Goal: Task Accomplishment & Management: Manage account settings

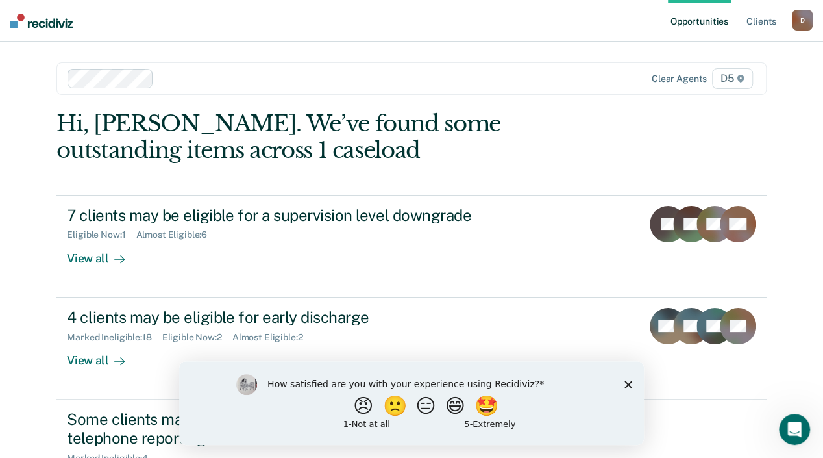
drag, startPoint x: 628, startPoint y: 386, endPoint x: 624, endPoint y: 376, distance: 10.5
click at [625, 381] on icon "Close survey" at bounding box center [629, 384] width 8 height 8
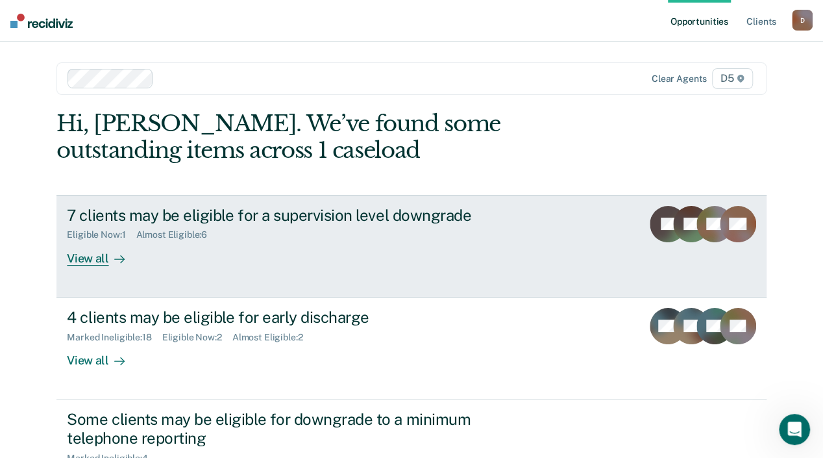
click at [140, 257] on div "View all" at bounding box center [103, 252] width 73 height 25
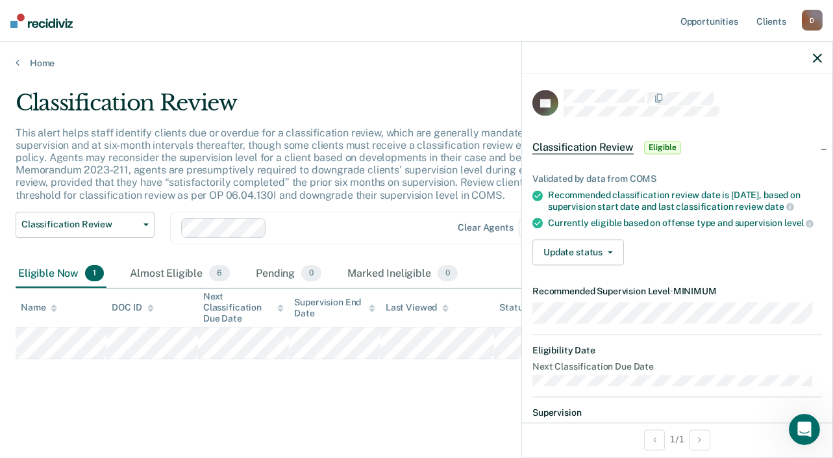
click at [414, 227] on div at bounding box center [359, 227] width 174 height 15
click at [598, 254] on button "Update status" at bounding box center [579, 253] width 92 height 26
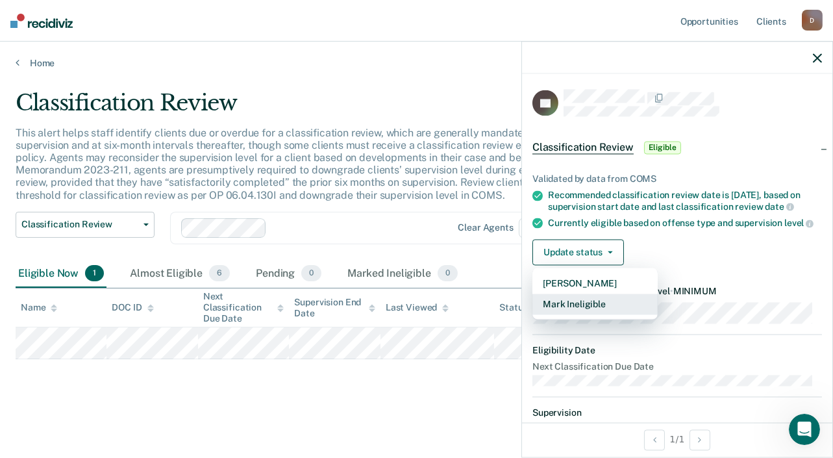
click at [597, 310] on button "Mark Ineligible" at bounding box center [595, 304] width 125 height 21
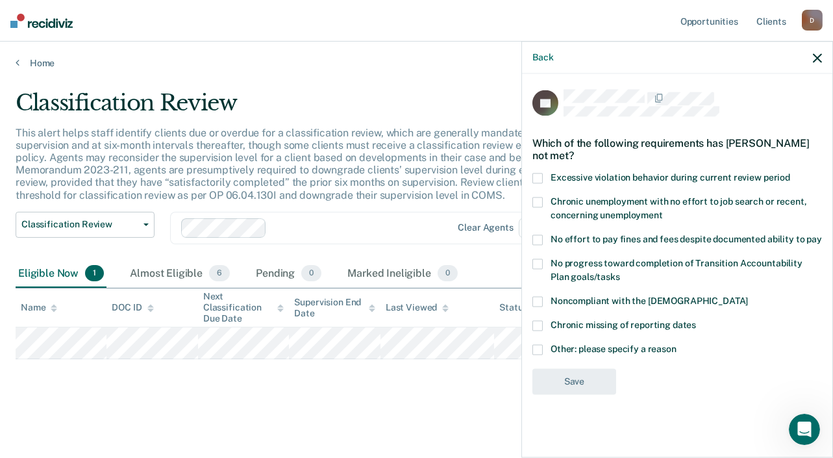
click at [536, 344] on span at bounding box center [538, 349] width 10 height 10
click at [677, 344] on input "Other: please specify a reason" at bounding box center [677, 344] width 0 height 0
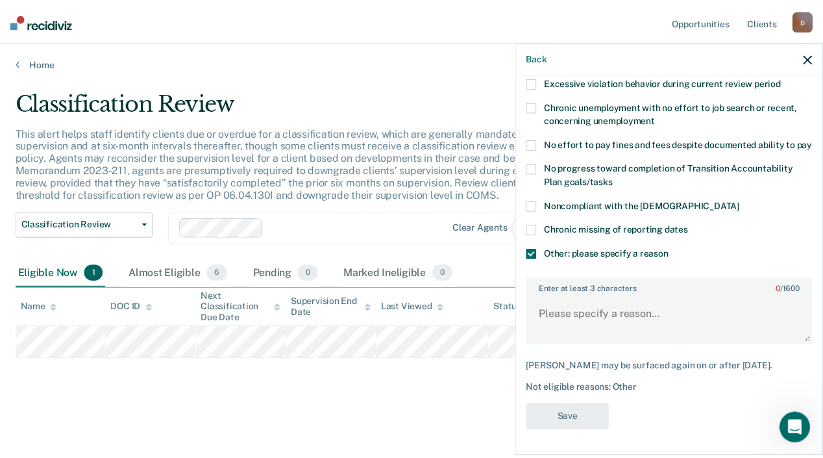
scroll to position [106, 0]
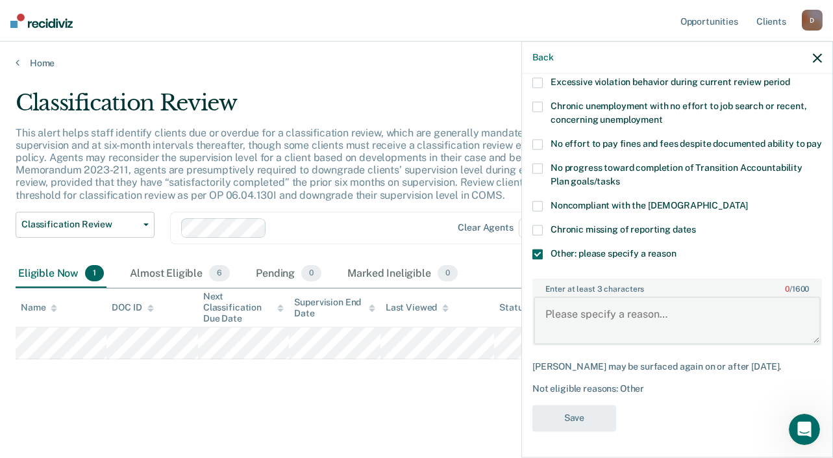
drag, startPoint x: 599, startPoint y: 316, endPoint x: 596, endPoint y: 308, distance: 8.4
click at [598, 314] on textarea "Enter at least 3 characters 0 / 1600" at bounding box center [677, 321] width 287 height 48
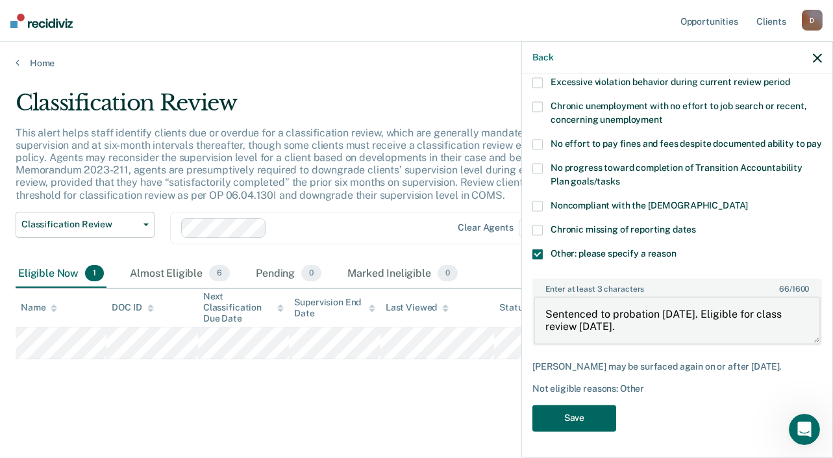
type textarea "Sentenced to probation [DATE]. Eligible for class review [DATE]."
click at [580, 420] on button "Save" at bounding box center [575, 418] width 84 height 27
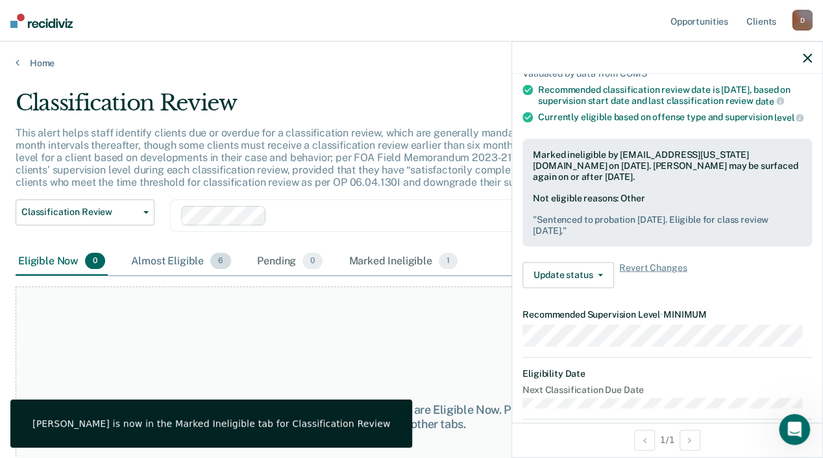
click at [176, 276] on div "Almost Eligible 6" at bounding box center [181, 261] width 105 height 29
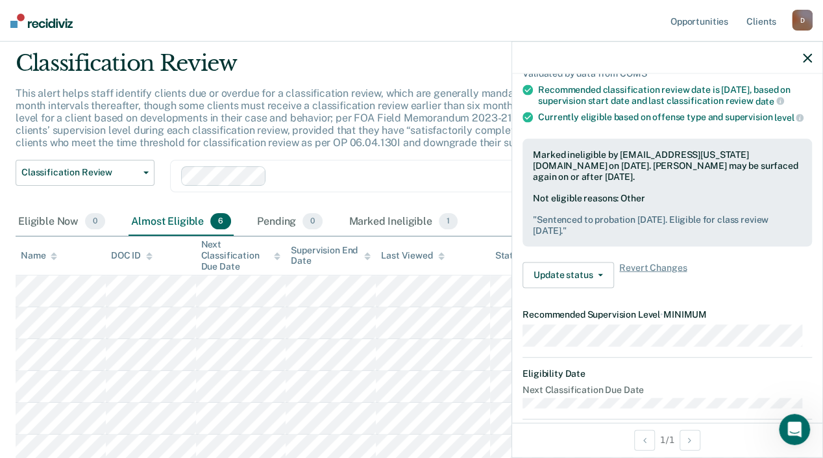
scroll to position [0, 0]
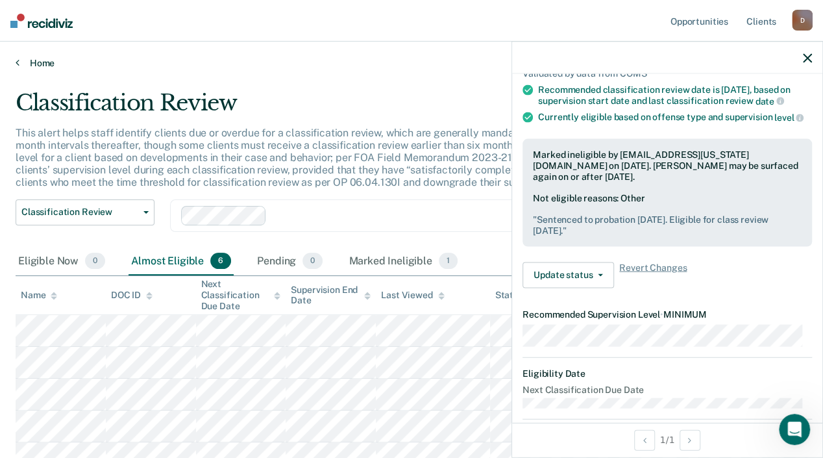
click at [23, 65] on link "Home" at bounding box center [412, 63] width 792 height 12
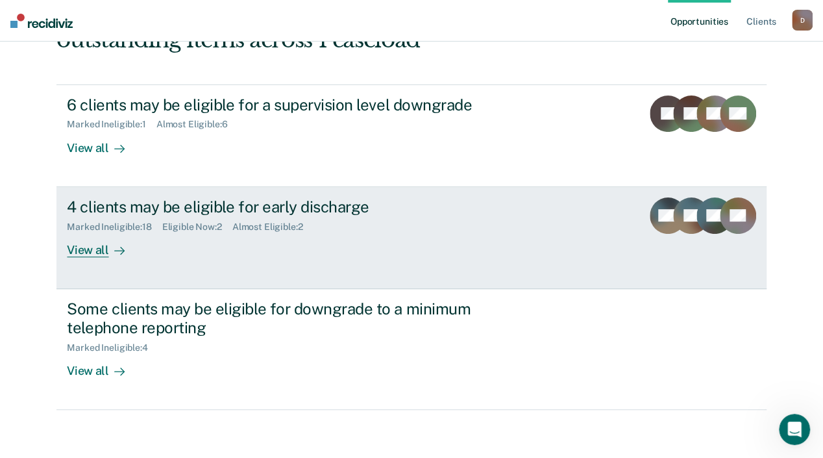
scroll to position [113, 0]
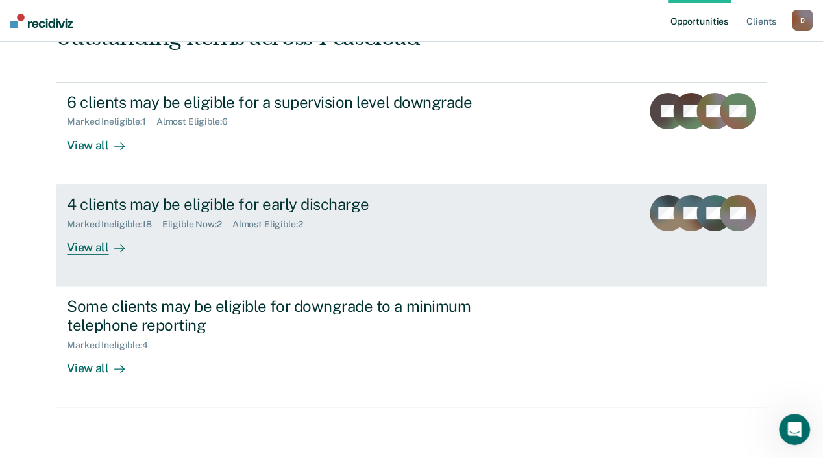
click at [140, 247] on div "View all" at bounding box center [103, 241] width 73 height 25
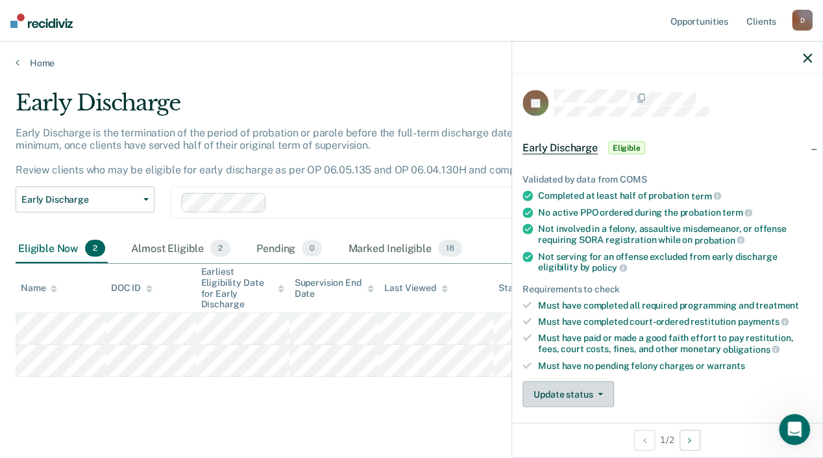
click at [582, 388] on button "Update status" at bounding box center [569, 394] width 92 height 26
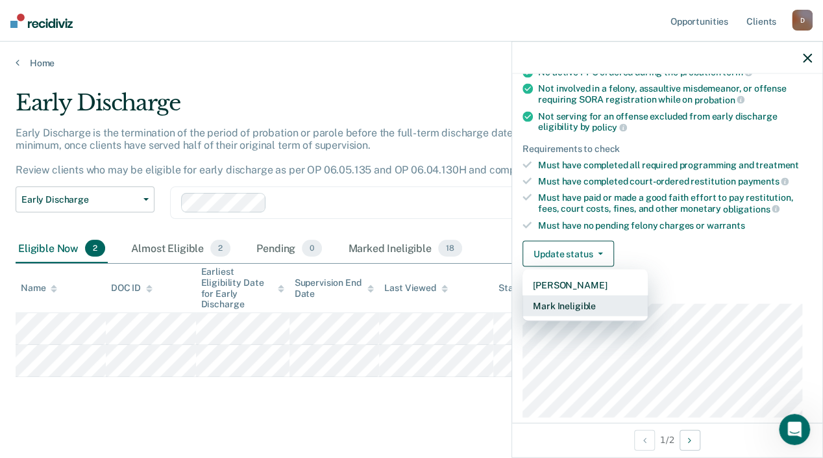
scroll to position [141, 0]
click at [573, 301] on button "Mark Ineligible" at bounding box center [585, 305] width 125 height 21
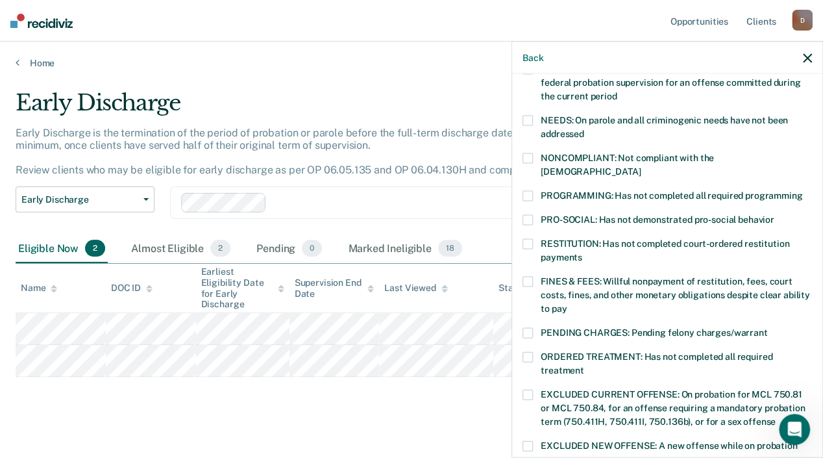
scroll to position [206, 0]
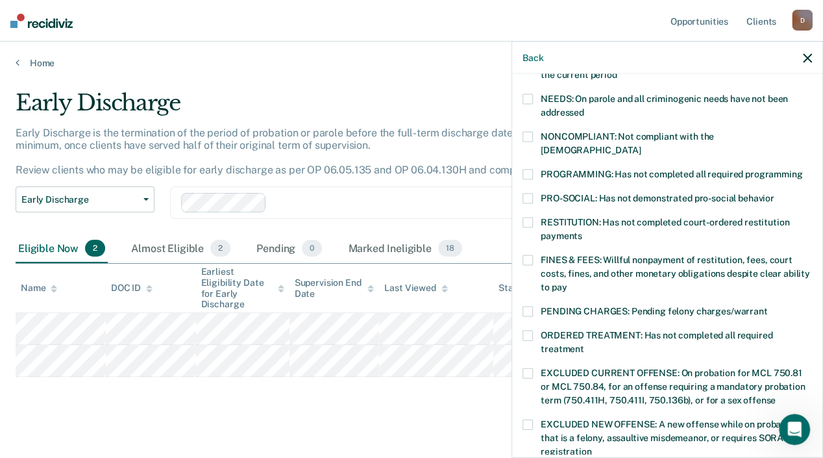
drag, startPoint x: 523, startPoint y: 158, endPoint x: 525, endPoint y: 188, distance: 29.9
click at [523, 169] on span at bounding box center [528, 174] width 10 height 10
click at [803, 169] on input "PROGRAMMING: Has not completed all required programming" at bounding box center [803, 169] width 0 height 0
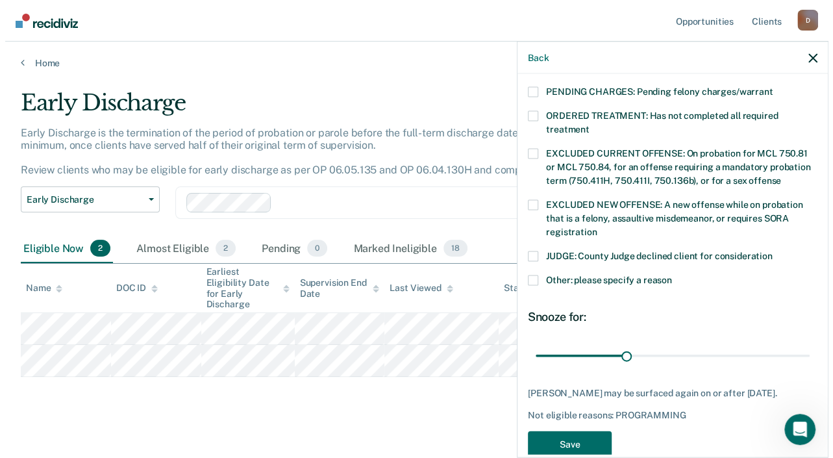
scroll to position [436, 0]
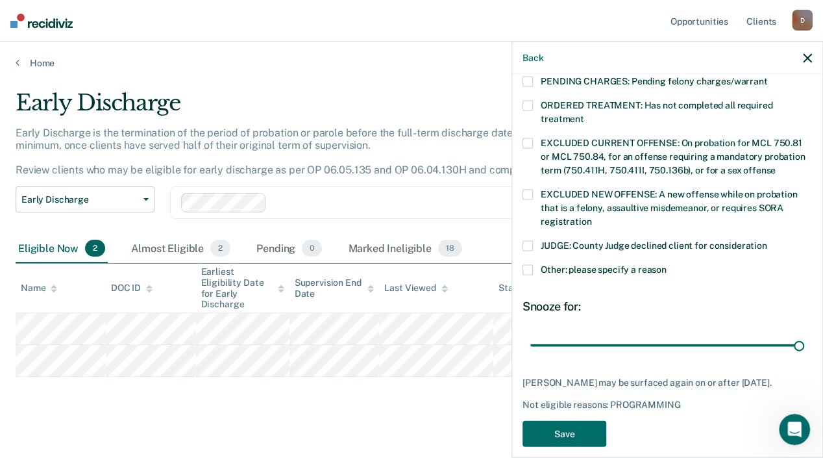
drag, startPoint x: 615, startPoint y: 330, endPoint x: 796, endPoint y: 362, distance: 184.1
type input "90"
click at [805, 344] on input "range" at bounding box center [668, 345] width 274 height 23
click at [526, 420] on button "Save" at bounding box center [565, 433] width 84 height 27
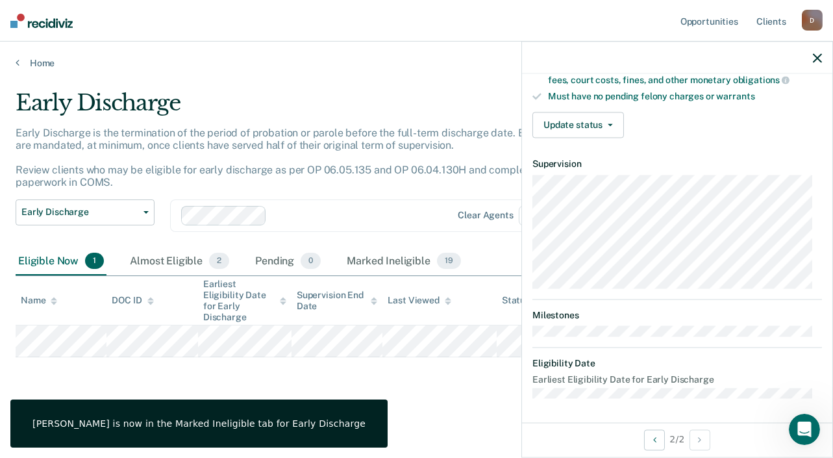
scroll to position [0, 0]
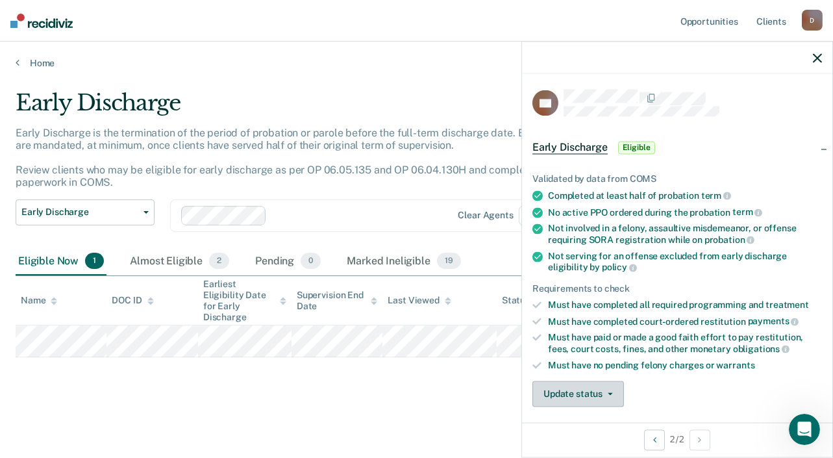
click at [557, 390] on button "Update status" at bounding box center [579, 394] width 92 height 26
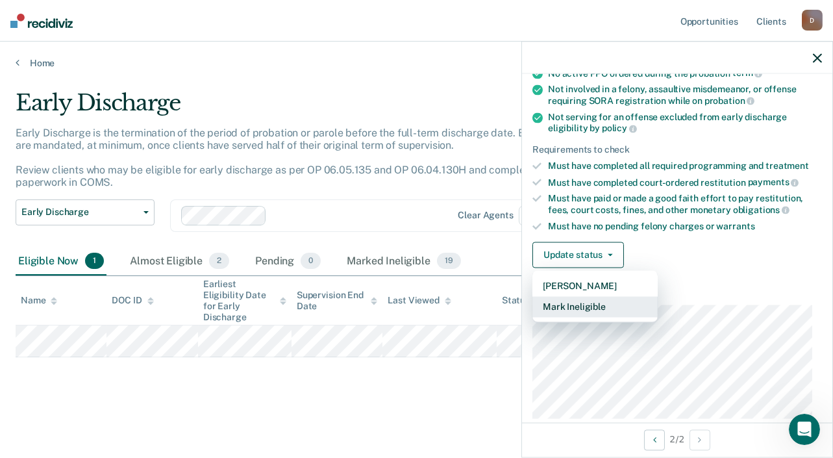
scroll to position [141, 0]
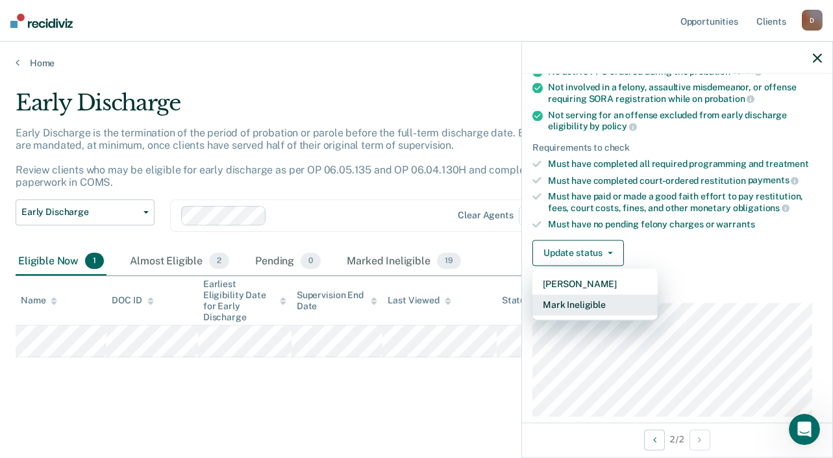
click at [587, 306] on button "Mark Ineligible" at bounding box center [595, 305] width 125 height 21
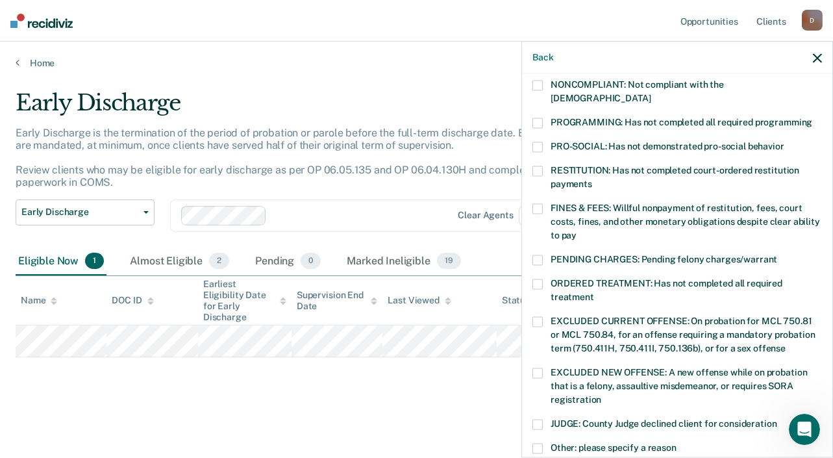
scroll to position [336, 0]
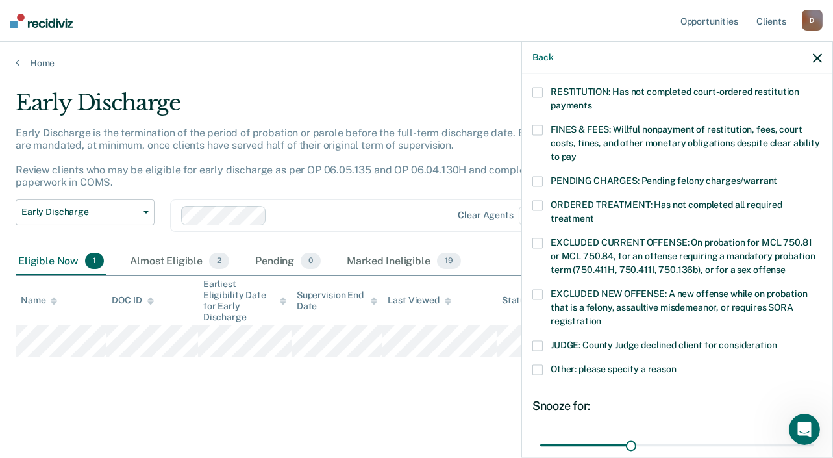
click at [540, 364] on span at bounding box center [538, 369] width 10 height 10
click at [677, 364] on input "Other: please specify a reason" at bounding box center [677, 364] width 0 height 0
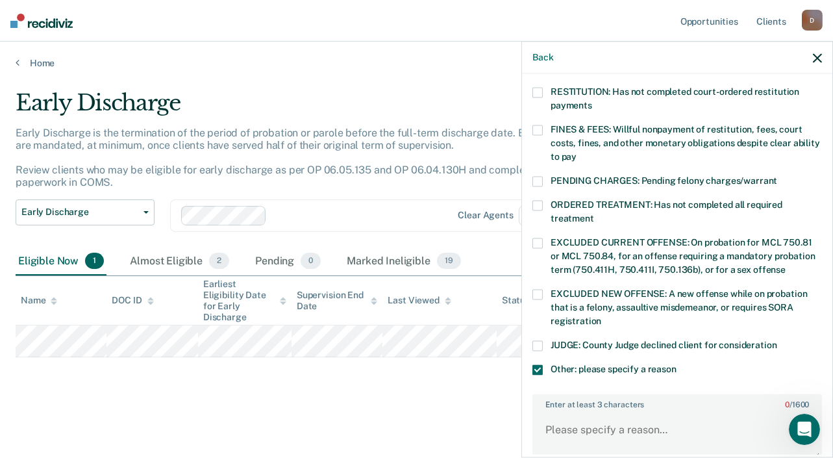
scroll to position [401, 0]
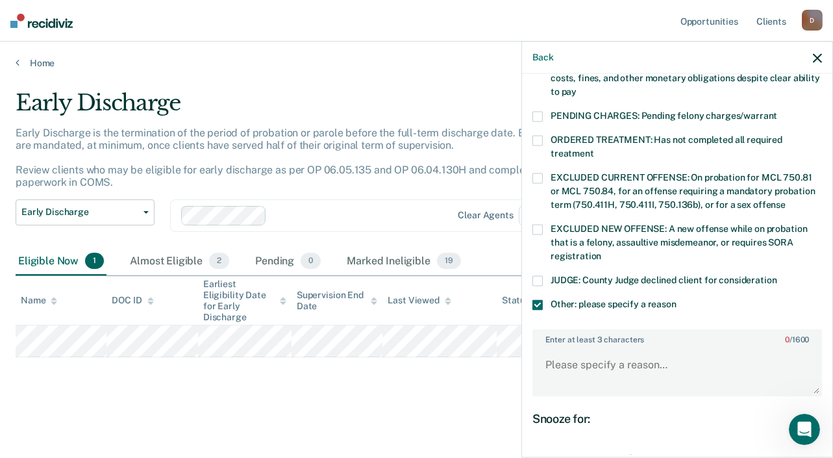
drag, startPoint x: 627, startPoint y: 430, endPoint x: 729, endPoint y: 421, distance: 102.3
click at [729, 421] on div "Snooze for: 30 days" at bounding box center [678, 441] width 290 height 58
click at [627, 447] on input "range" at bounding box center [677, 458] width 274 height 23
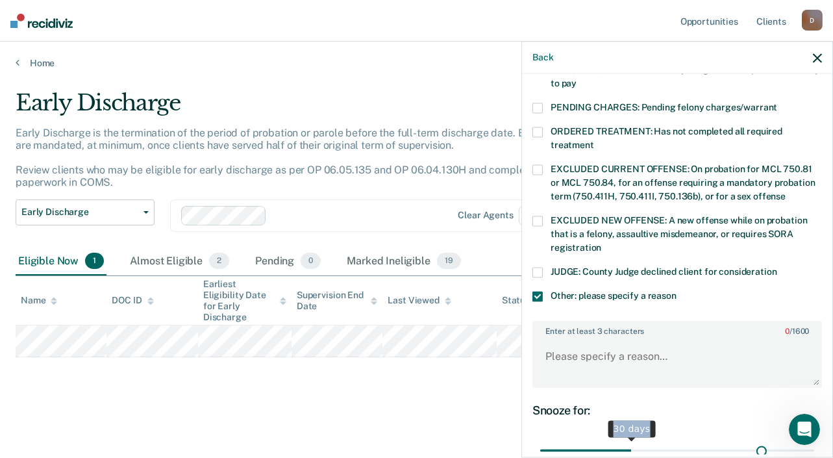
click at [752, 439] on input "range" at bounding box center [677, 450] width 274 height 23
click at [777, 439] on input "range" at bounding box center [677, 450] width 274 height 23
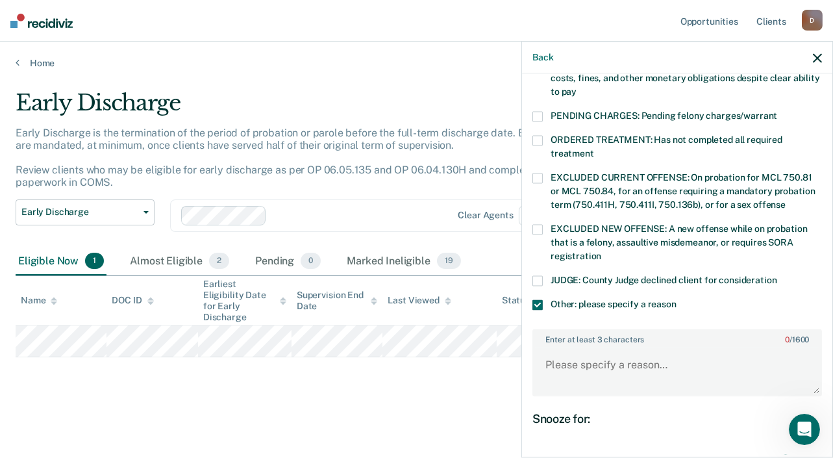
scroll to position [474, 0]
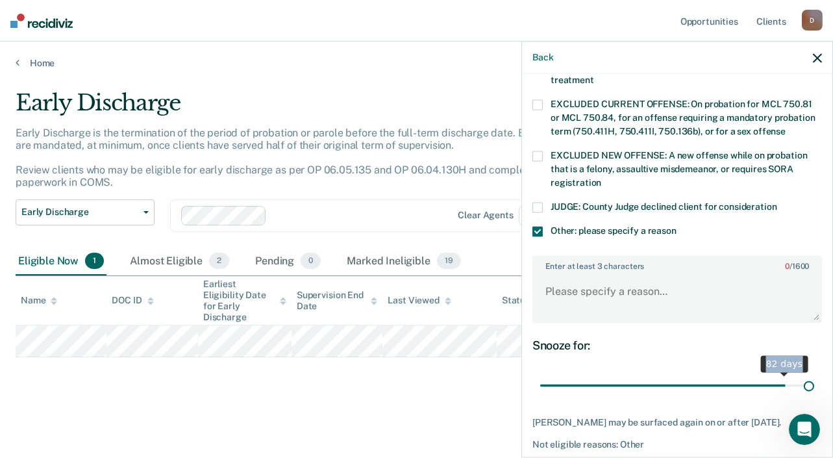
type input "90"
click at [799, 374] on input "range" at bounding box center [677, 385] width 274 height 23
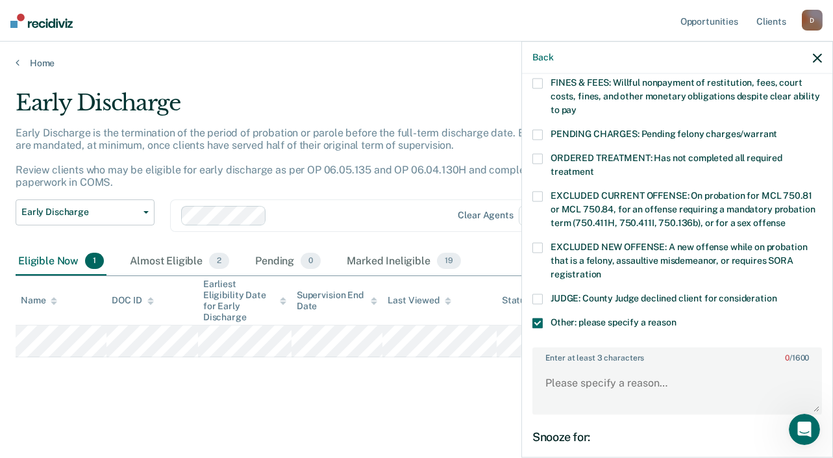
scroll to position [390, 0]
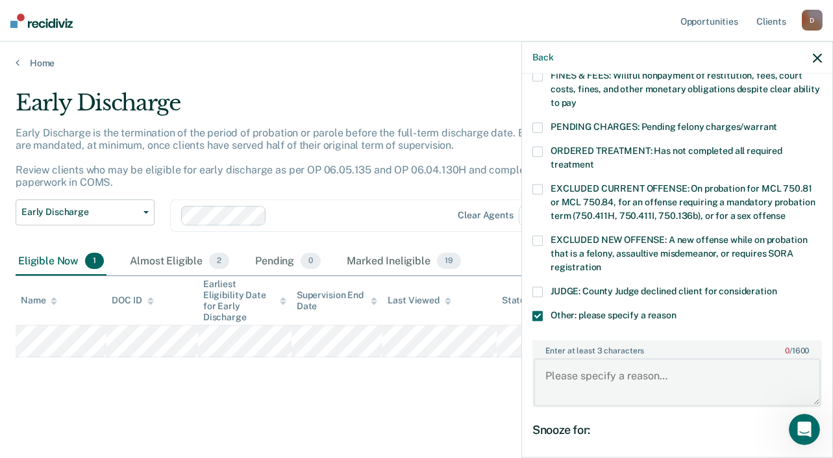
click at [597, 365] on textarea "Enter at least 3 characters 0 / 1600" at bounding box center [677, 382] width 287 height 48
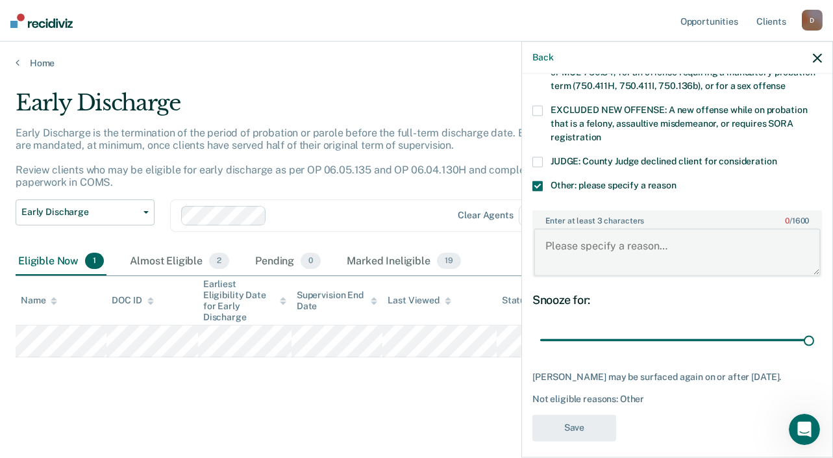
scroll to position [524, 0]
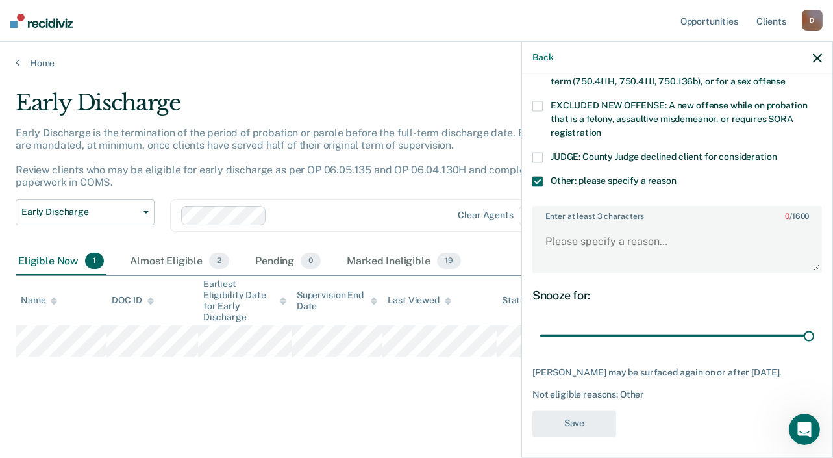
click at [460, 428] on main "Early Discharge Early Discharge is the termination of the period of probation o…" at bounding box center [416, 261] width 833 height 385
click at [542, 58] on button "Back" at bounding box center [543, 57] width 21 height 11
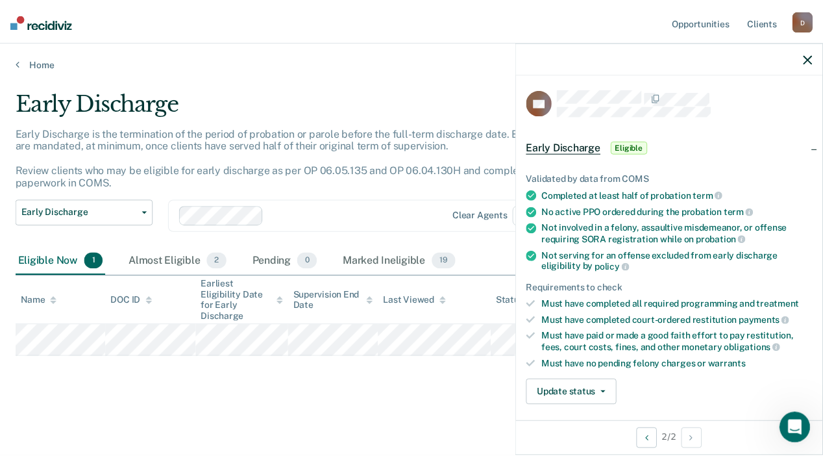
scroll to position [0, 0]
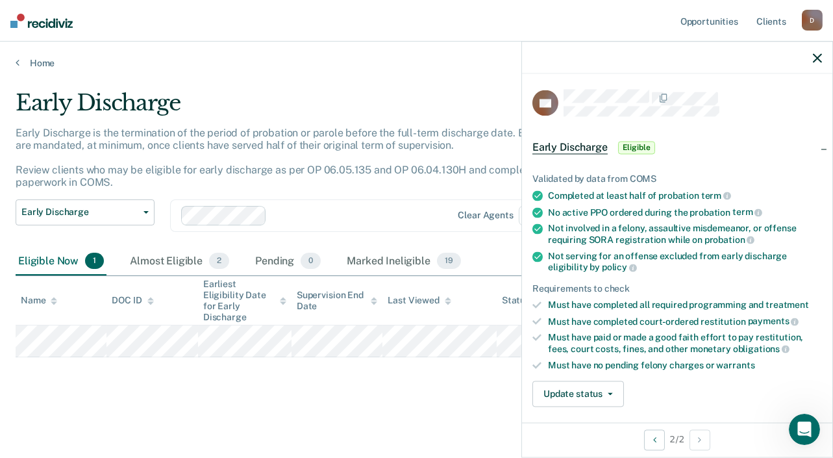
click at [368, 401] on main "Early Discharge Early Discharge is the termination of the period of probation o…" at bounding box center [416, 261] width 833 height 385
drag, startPoint x: 817, startPoint y: 58, endPoint x: 809, endPoint y: 64, distance: 9.9
click at [816, 58] on icon "button" at bounding box center [817, 57] width 9 height 9
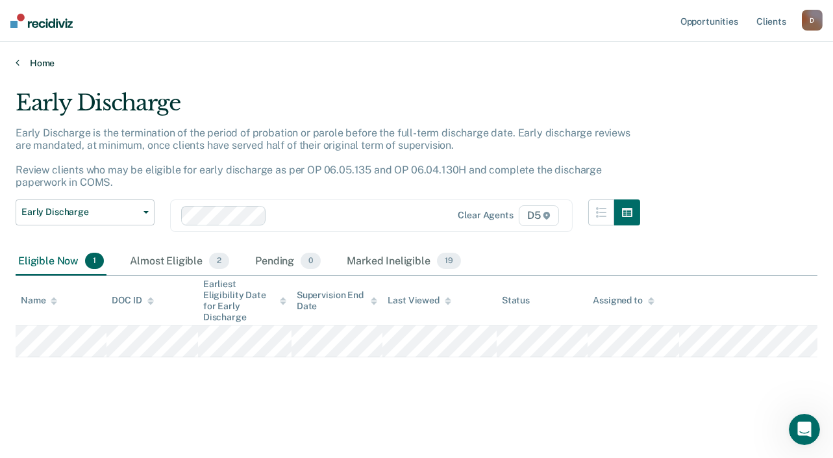
click at [31, 61] on link "Home" at bounding box center [417, 63] width 802 height 12
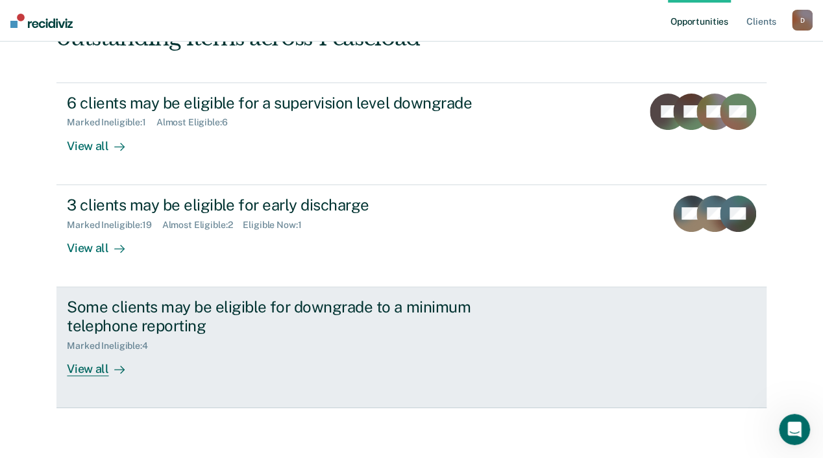
scroll to position [113, 0]
click at [125, 373] on div at bounding box center [117, 367] width 16 height 15
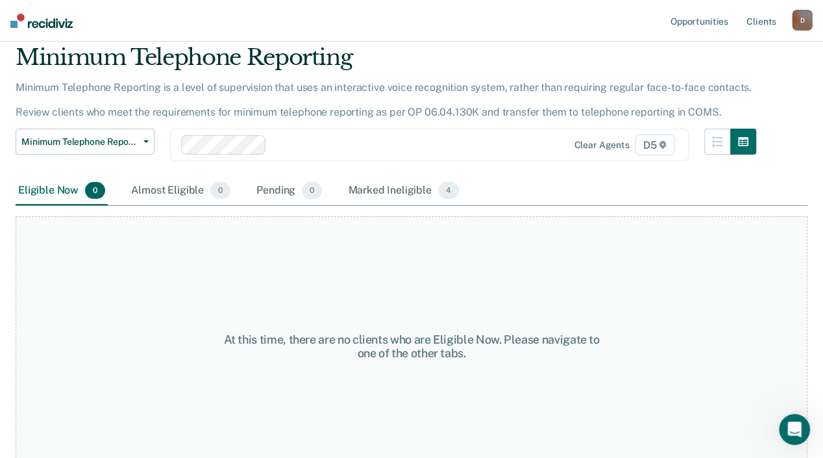
scroll to position [87, 0]
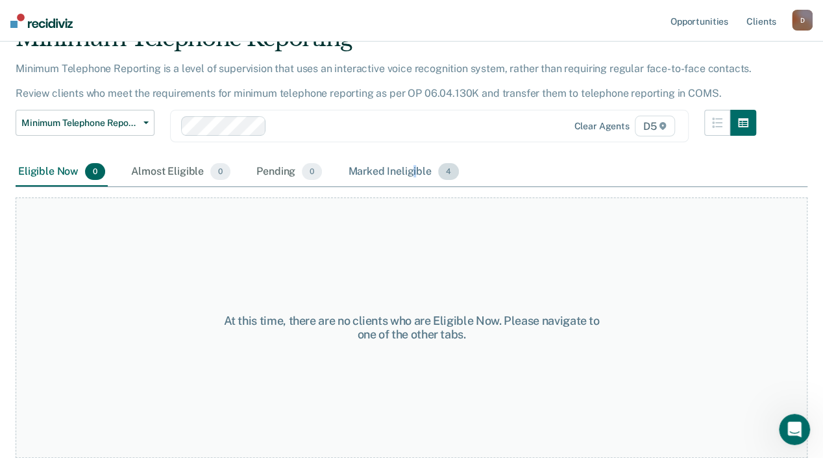
click at [413, 173] on div "Marked Ineligible 4" at bounding box center [404, 172] width 116 height 29
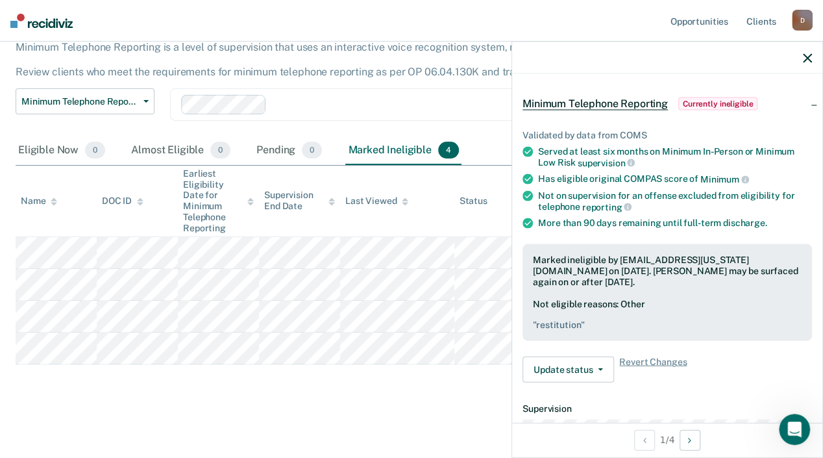
scroll to position [65, 0]
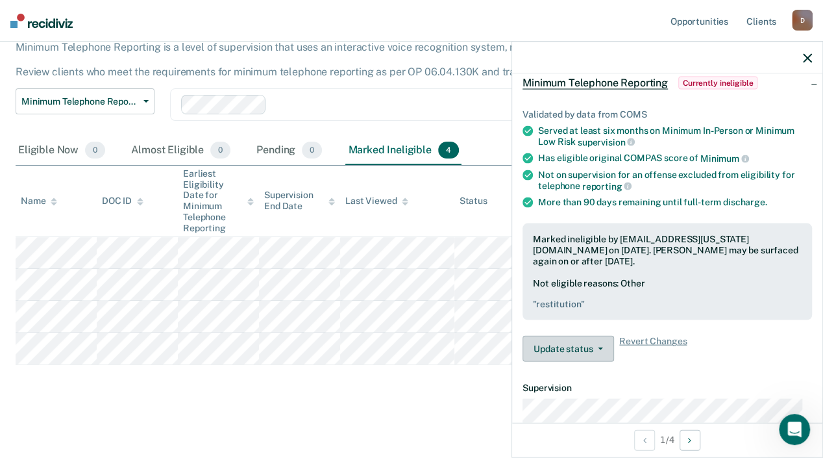
click at [584, 346] on button "Update status" at bounding box center [569, 349] width 92 height 26
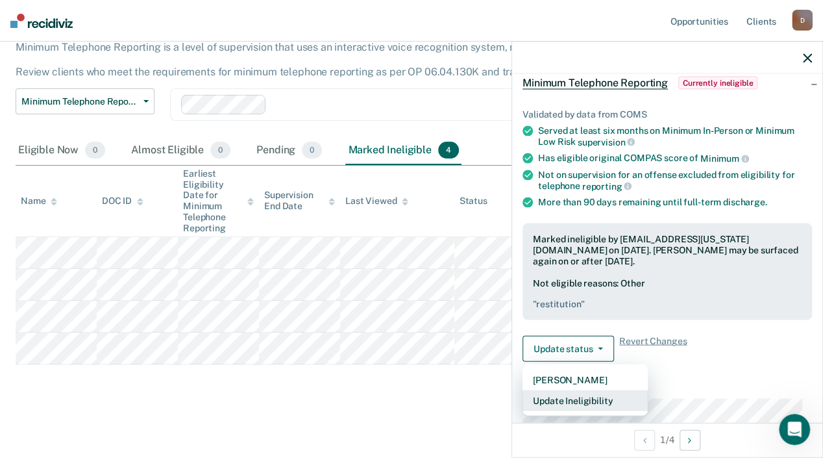
click at [582, 401] on button "Update Ineligibility" at bounding box center [585, 400] width 125 height 21
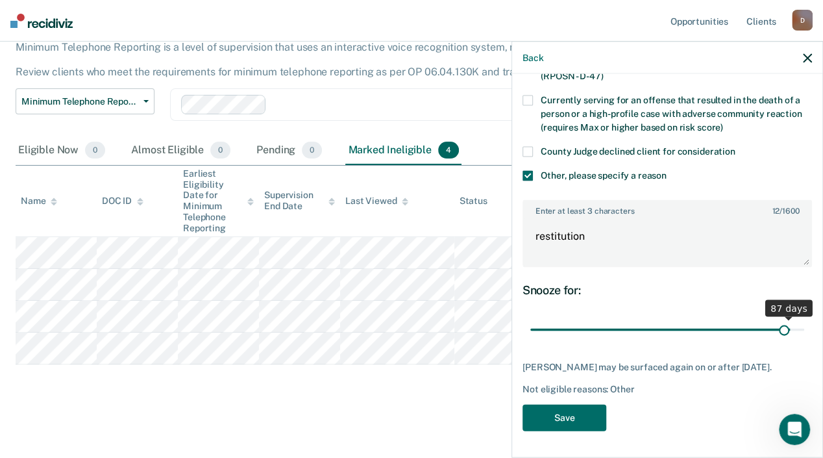
scroll to position [199, 0]
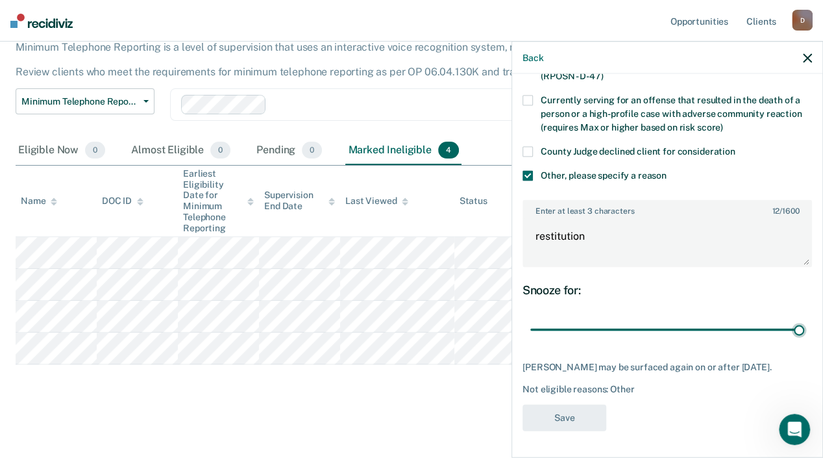
drag, startPoint x: 786, startPoint y: 317, endPoint x: 811, endPoint y: 325, distance: 26.1
click at [805, 318] on input "range" at bounding box center [668, 329] width 274 height 23
click at [781, 320] on input "range" at bounding box center [668, 329] width 274 height 23
drag, startPoint x: 781, startPoint y: 320, endPoint x: 799, endPoint y: 314, distance: 18.3
click at [799, 318] on input "range" at bounding box center [668, 329] width 274 height 23
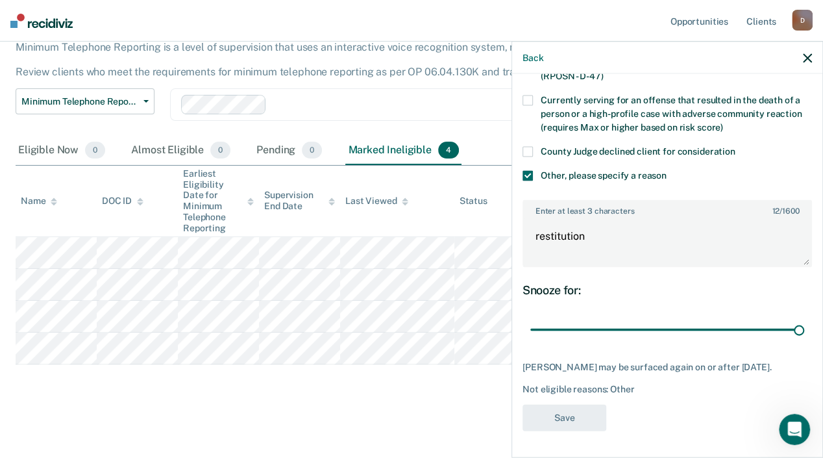
click at [385, 431] on main "Minimum Telephone Reporting Minimum Telephone Reporting is a level of supervisi…" at bounding box center [411, 218] width 823 height 471
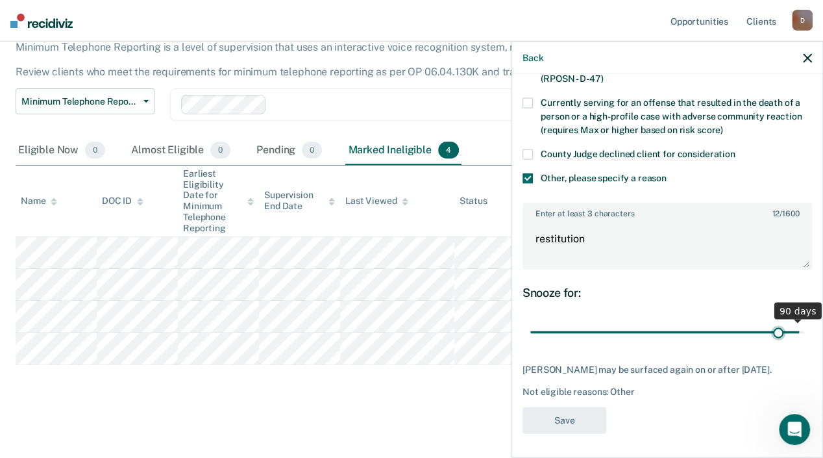
type input "83"
click at [770, 321] on input "range" at bounding box center [668, 332] width 274 height 23
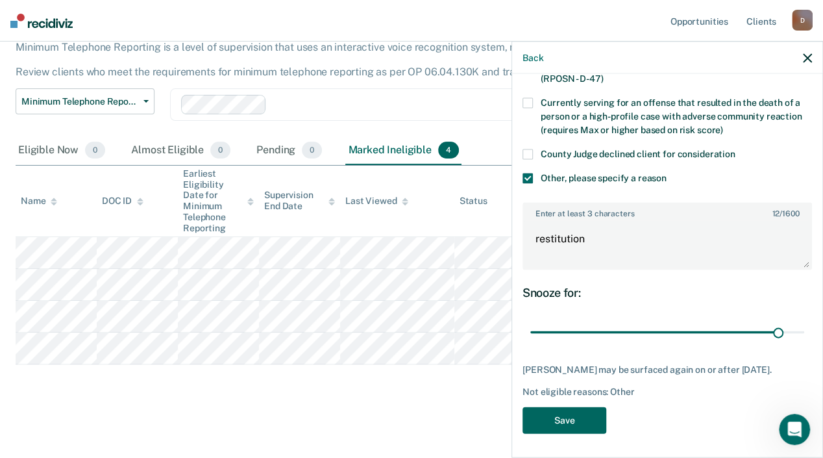
click at [558, 410] on button "Save" at bounding box center [565, 420] width 84 height 27
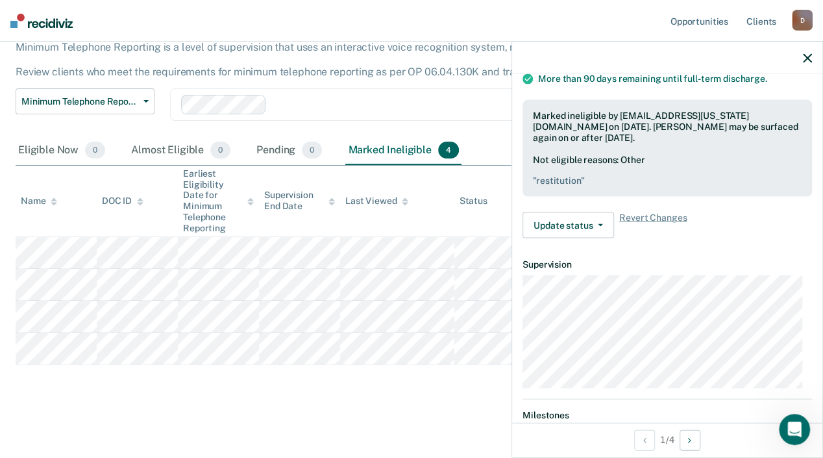
scroll to position [108, 0]
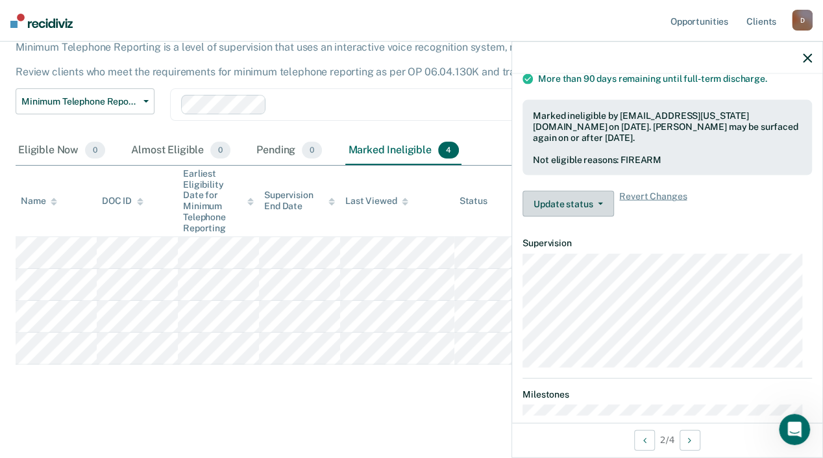
click at [577, 206] on button "Update status" at bounding box center [569, 204] width 92 height 26
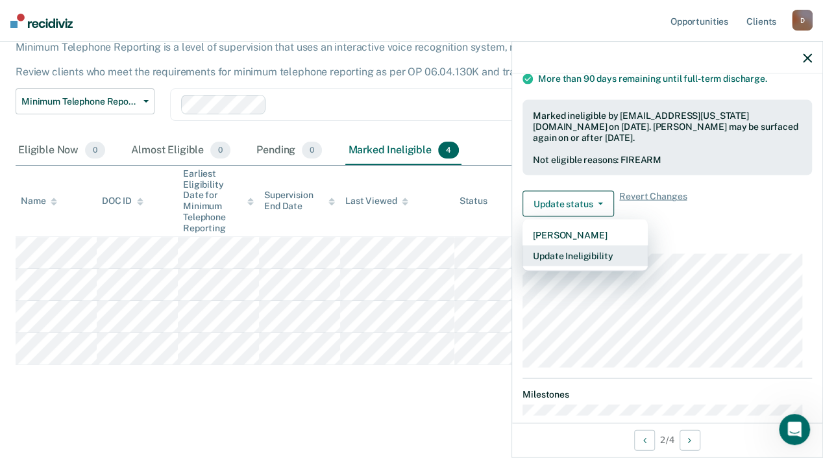
click at [580, 255] on button "Update Ineligibility" at bounding box center [585, 255] width 125 height 21
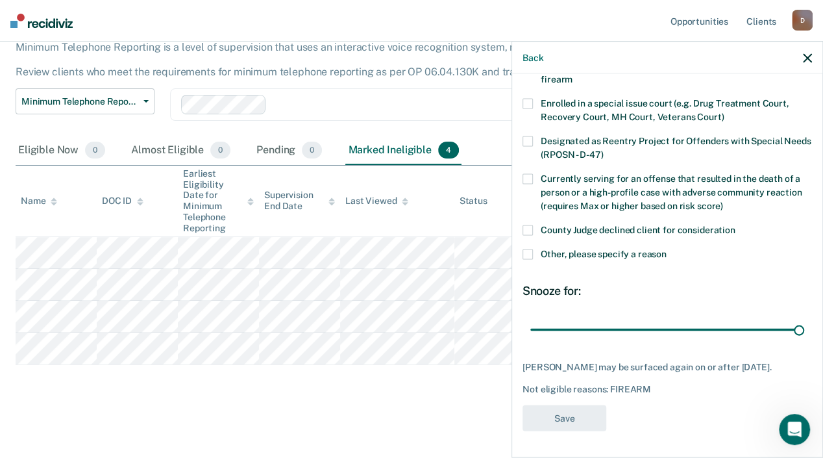
click at [244, 379] on div "Minimum Telephone Reporting Minimum Telephone Reporting is a level of supervisi…" at bounding box center [412, 203] width 792 height 398
click at [533, 57] on button "Back" at bounding box center [533, 57] width 21 height 11
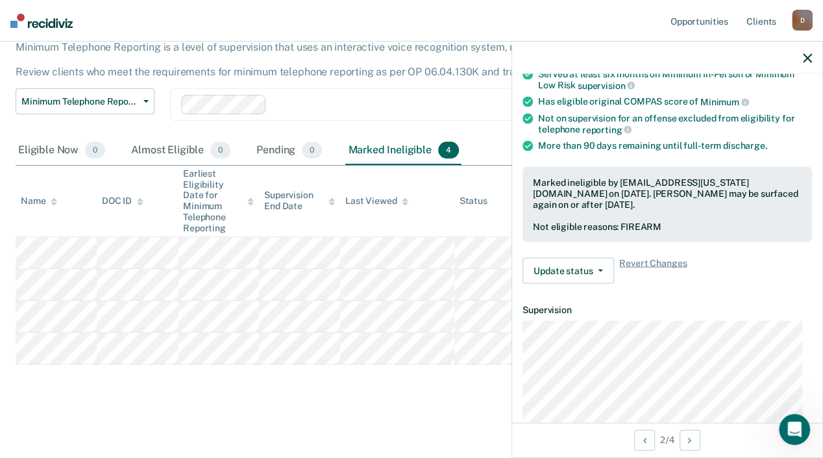
click at [807, 52] on button "button" at bounding box center [807, 57] width 9 height 11
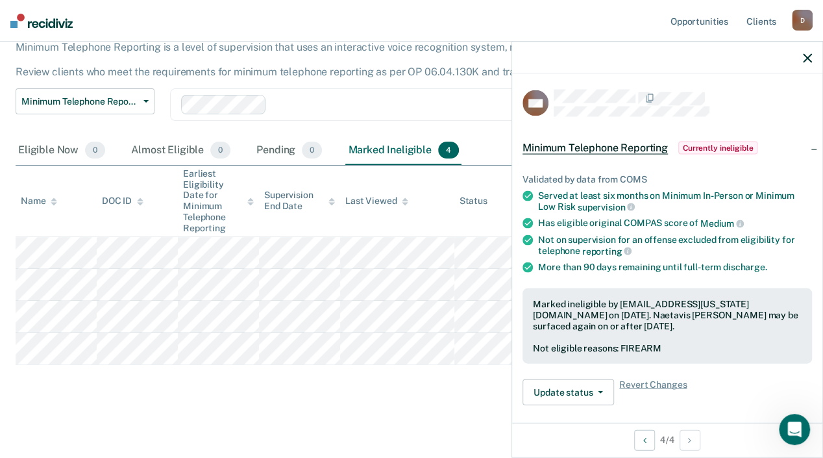
click at [231, 393] on div "Minimum Telephone Reporting Minimum Telephone Reporting is a level of supervisi…" at bounding box center [412, 203] width 792 height 398
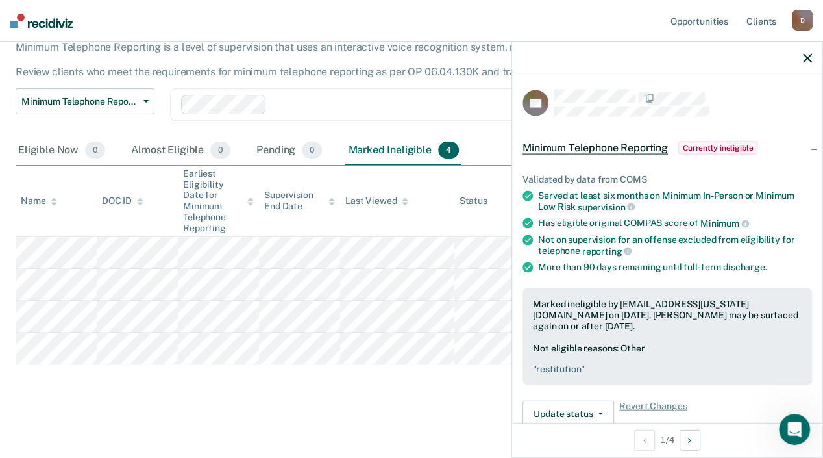
click at [254, 425] on main "Minimum Telephone Reporting Minimum Telephone Reporting is a level of supervisi…" at bounding box center [411, 218] width 823 height 471
click at [806, 61] on icon "button" at bounding box center [807, 57] width 9 height 9
